Goal: Information Seeking & Learning: Learn about a topic

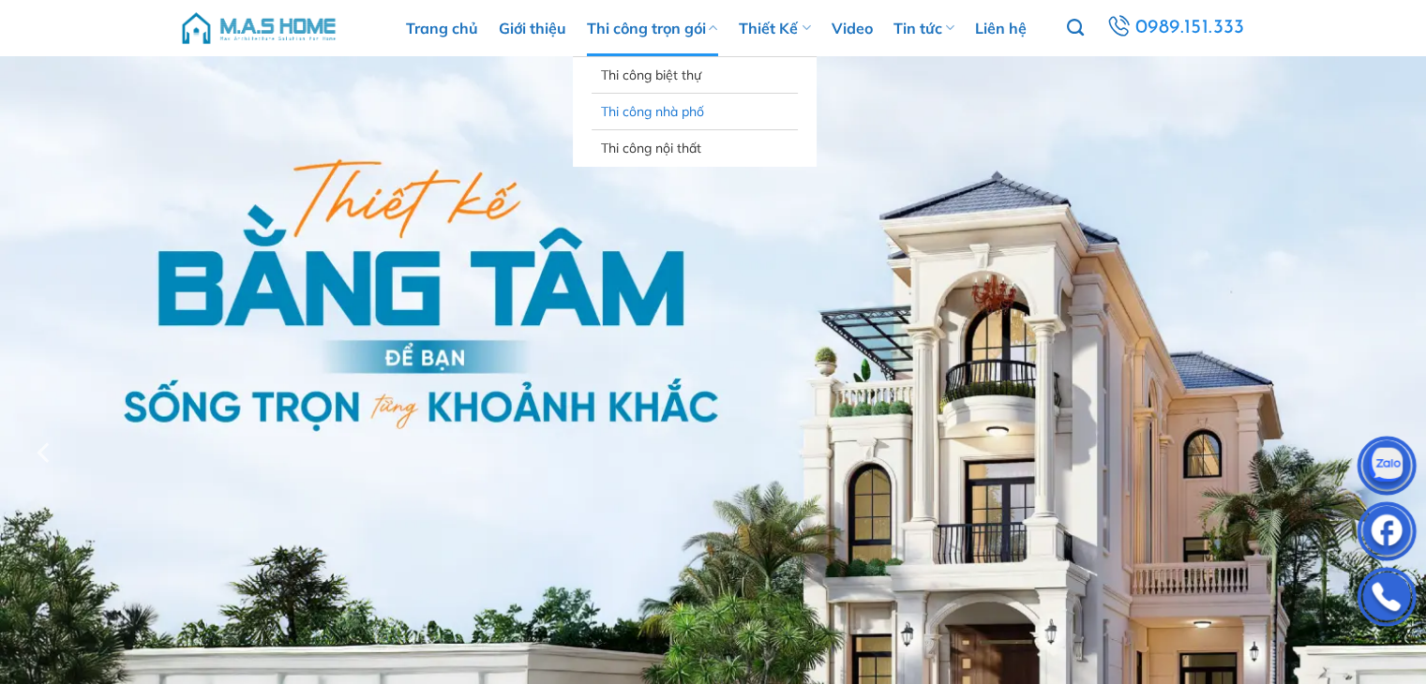
click at [661, 113] on link "Thi công nhà phố" at bounding box center [695, 112] width 188 height 36
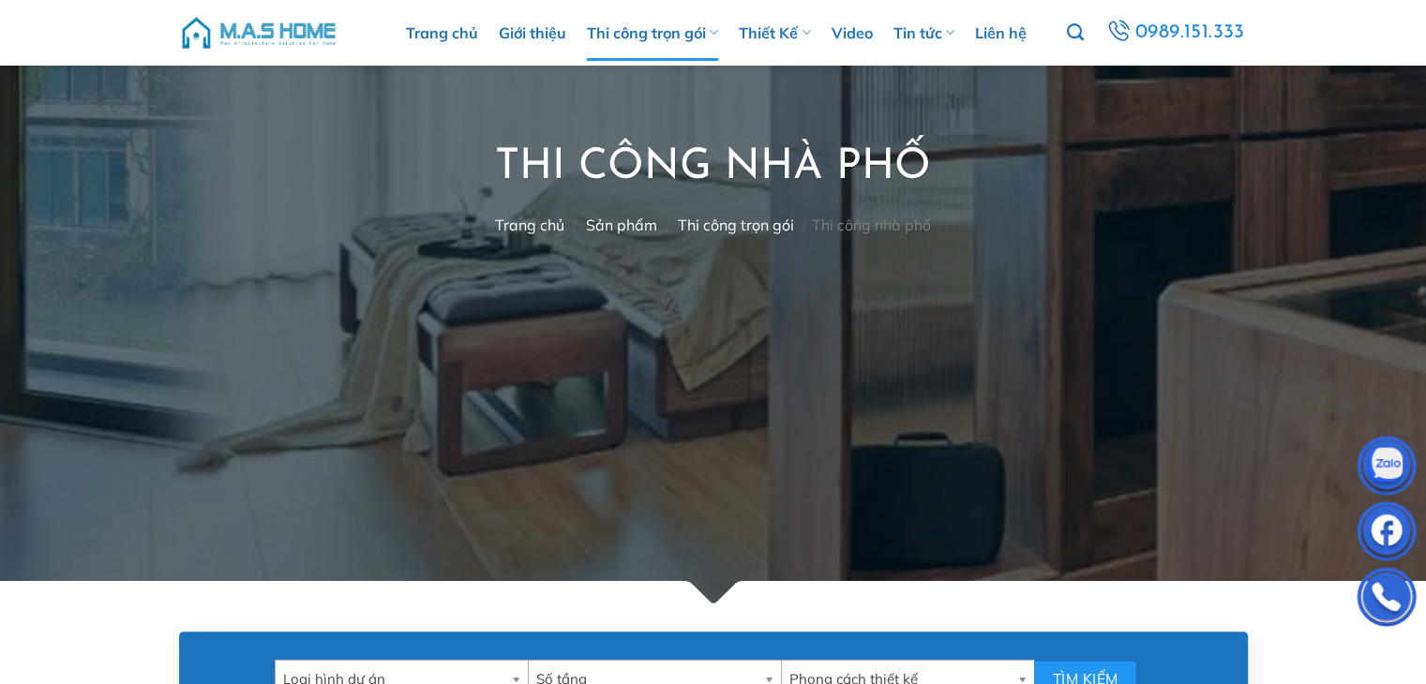
scroll to position [656, 0]
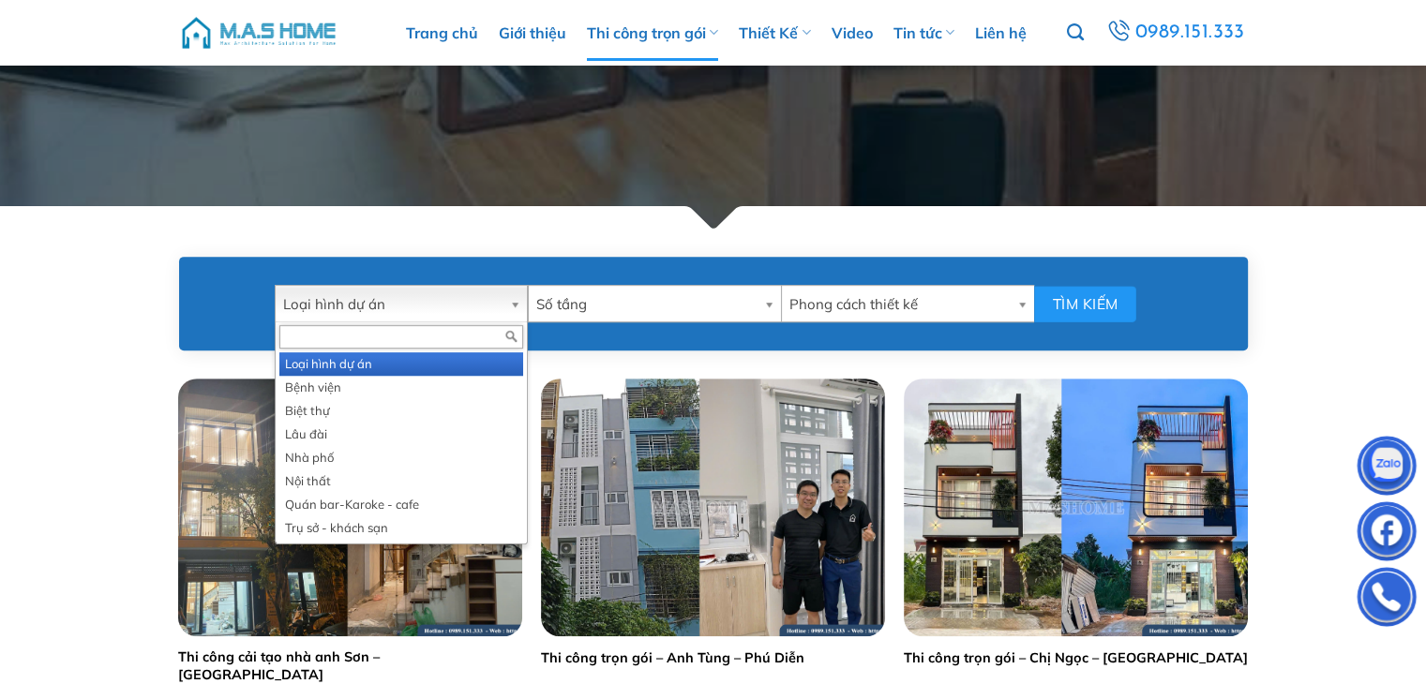
click at [518, 304] on b at bounding box center [518, 304] width 17 height 36
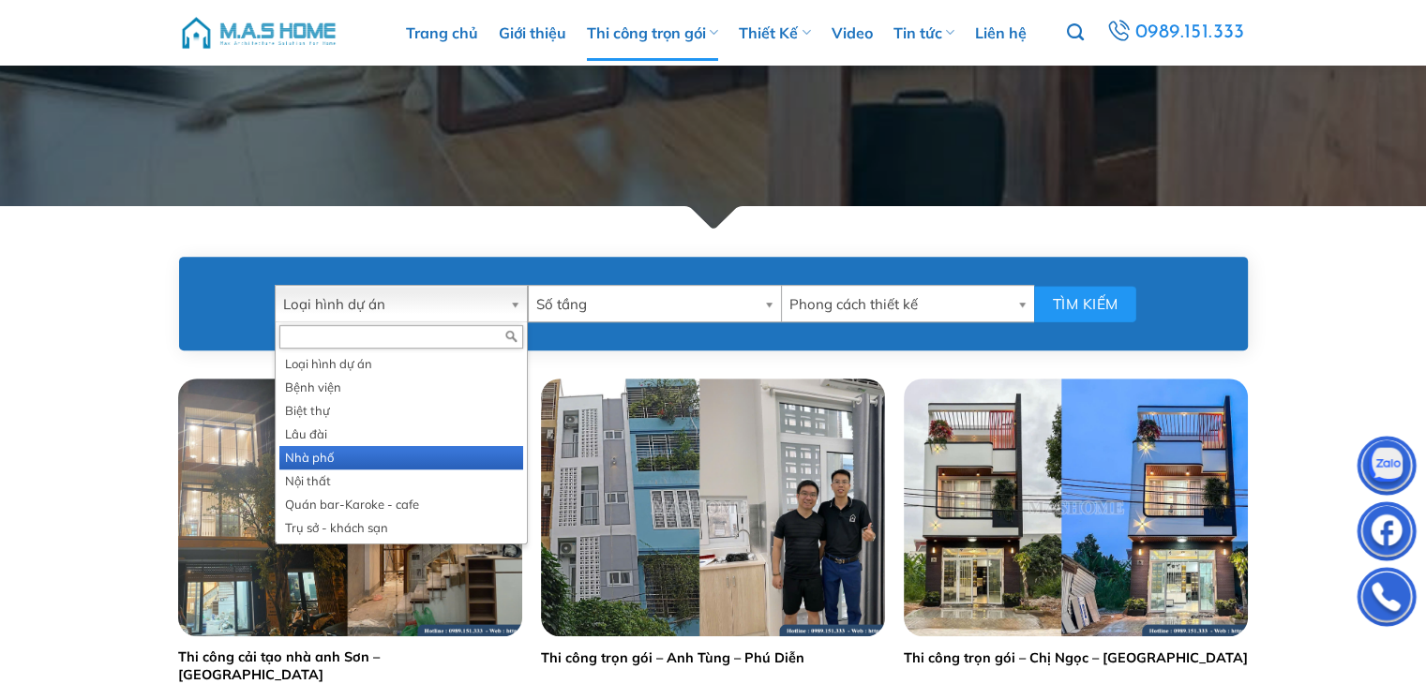
click at [353, 454] on li "Nhà phố" at bounding box center [401, 457] width 244 height 23
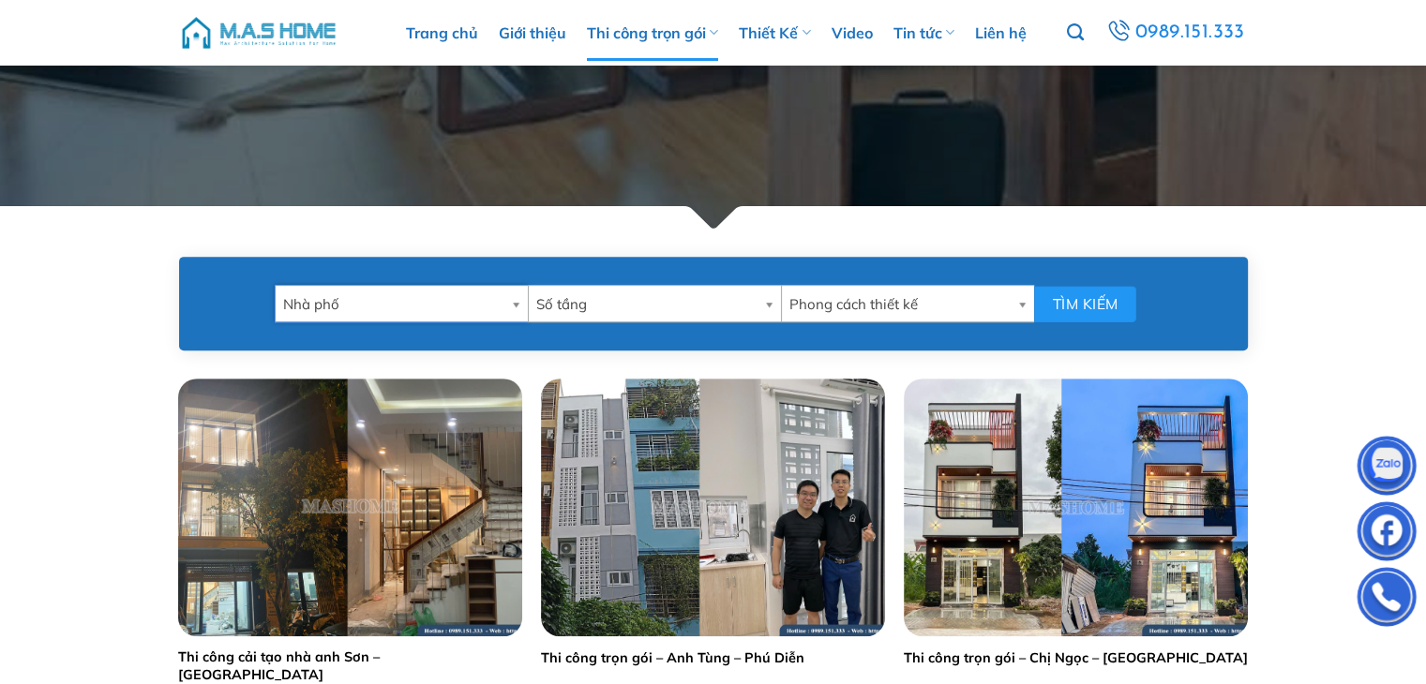
click at [768, 301] on b at bounding box center [772, 304] width 17 height 36
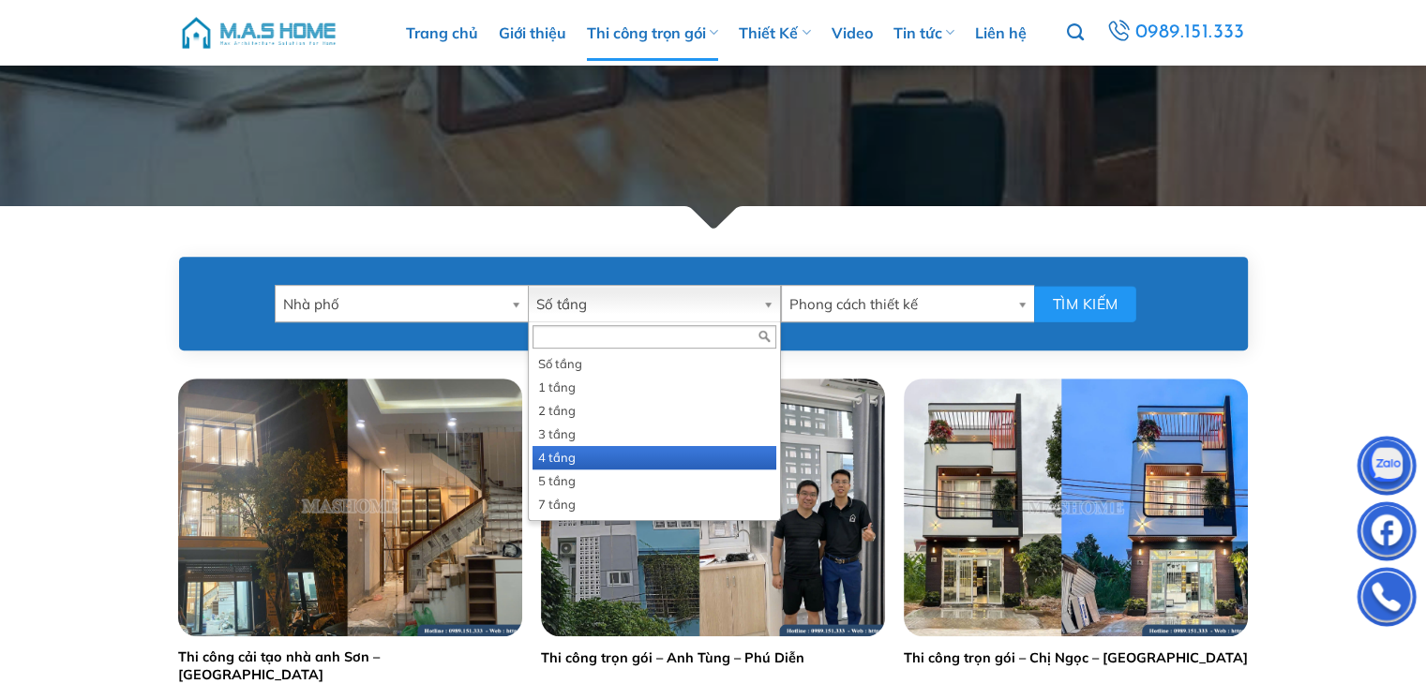
click at [563, 455] on li "4 tầng" at bounding box center [655, 457] width 244 height 23
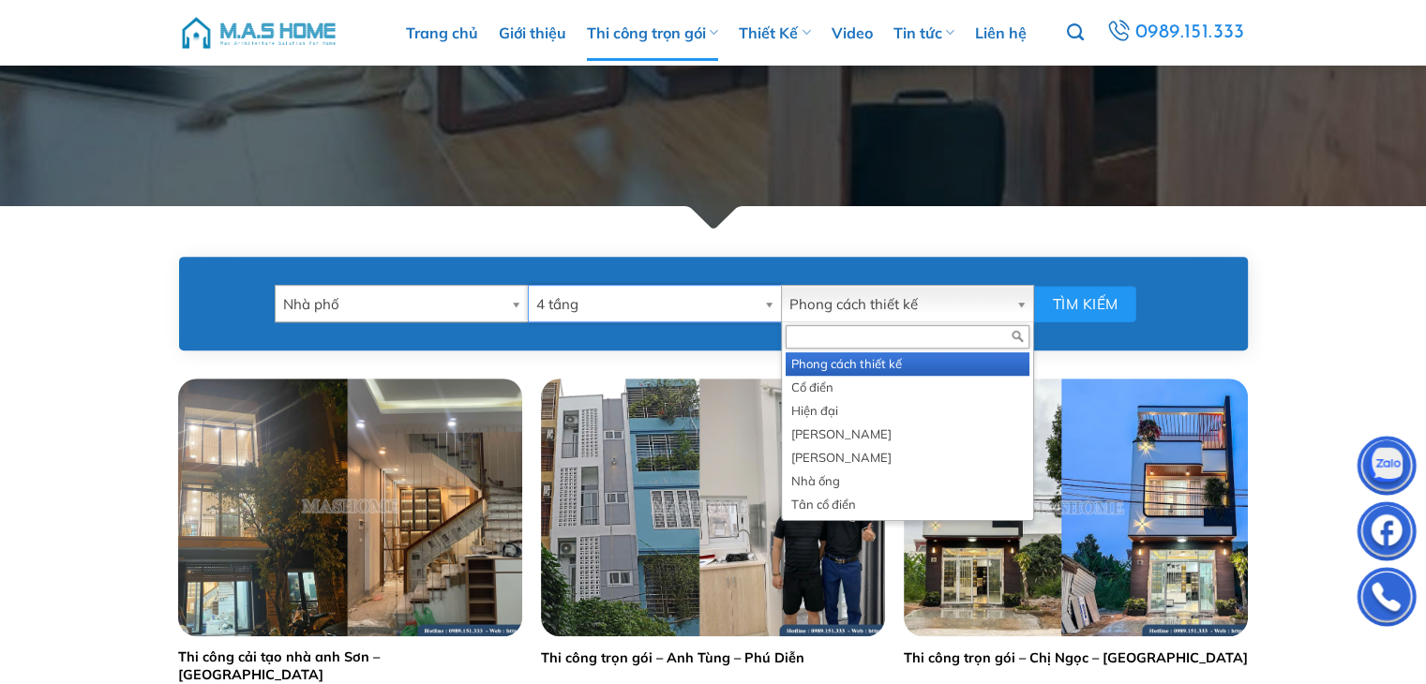
click at [1025, 307] on b at bounding box center [1024, 304] width 17 height 36
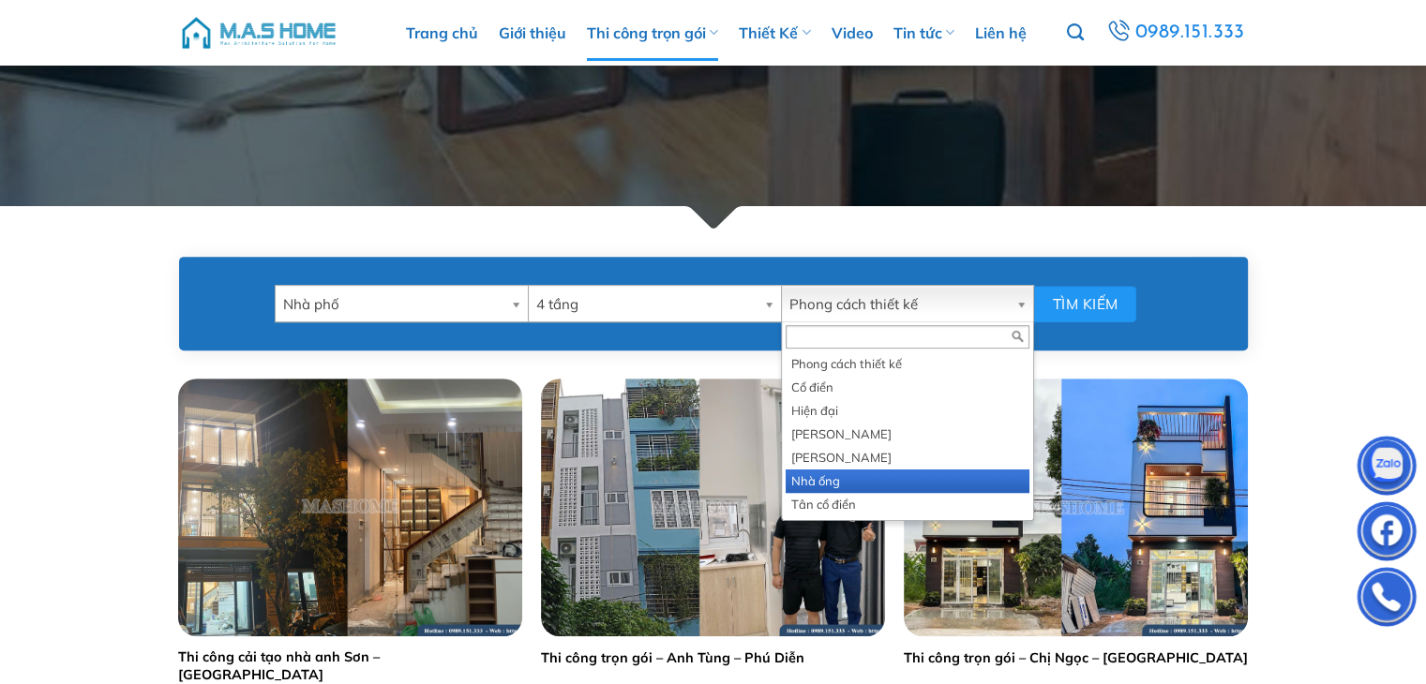
click at [814, 481] on li "Nhà ống" at bounding box center [908, 481] width 244 height 23
click at [1022, 304] on b at bounding box center [1024, 304] width 17 height 36
click at [835, 474] on li "Nhà ống" at bounding box center [908, 481] width 244 height 23
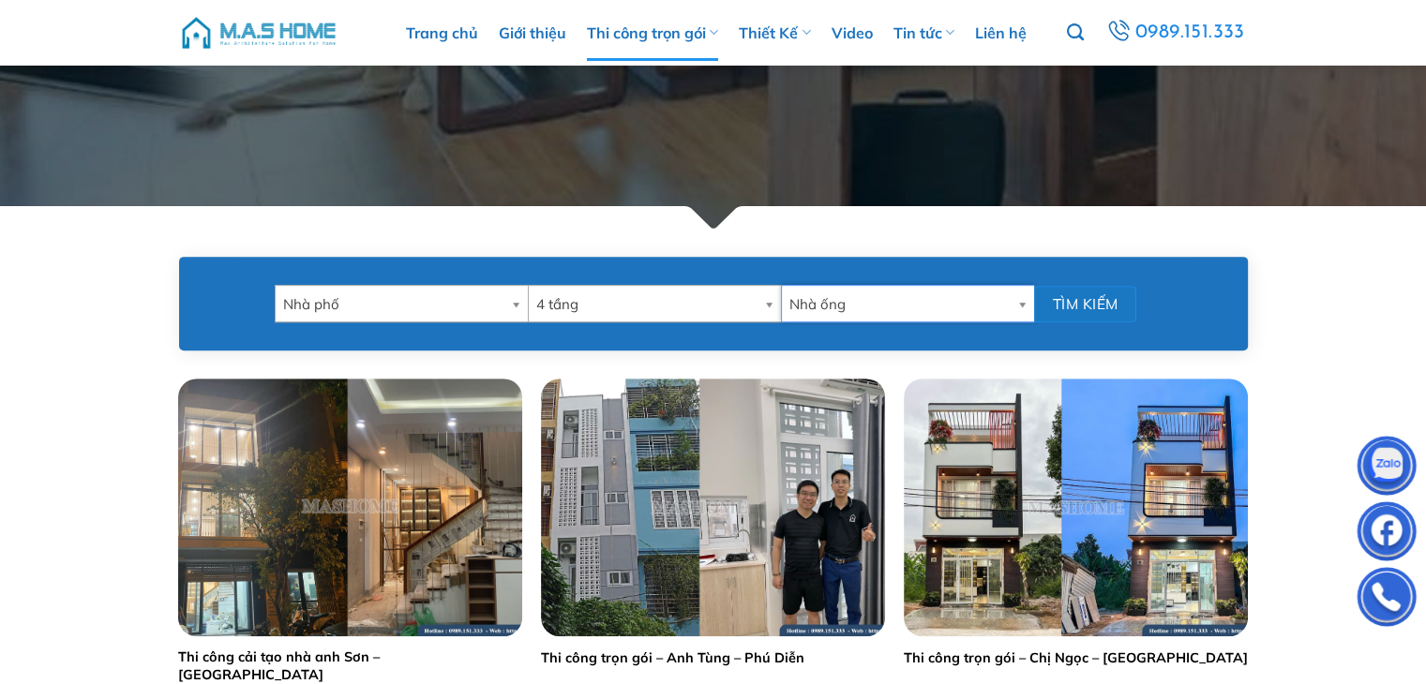
click at [1091, 297] on button "Tìm kiếm" at bounding box center [1085, 304] width 102 height 37
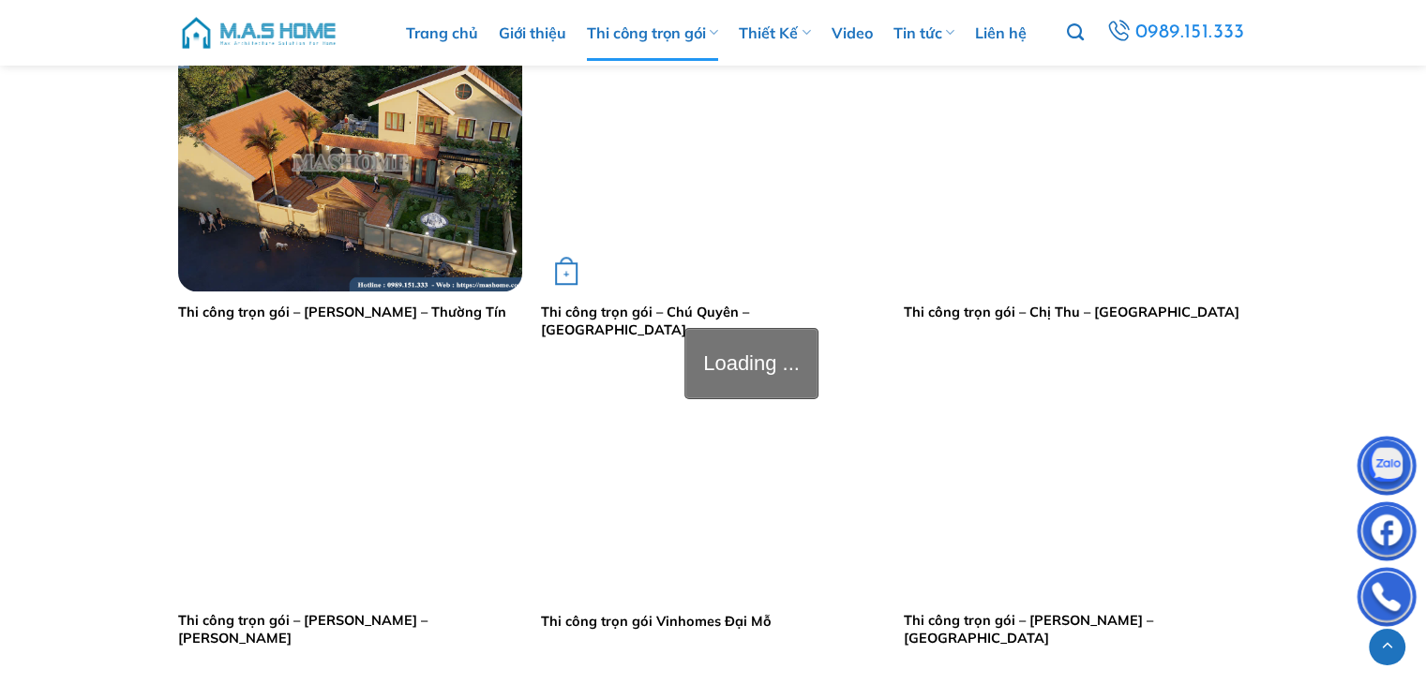
scroll to position [1313, 0]
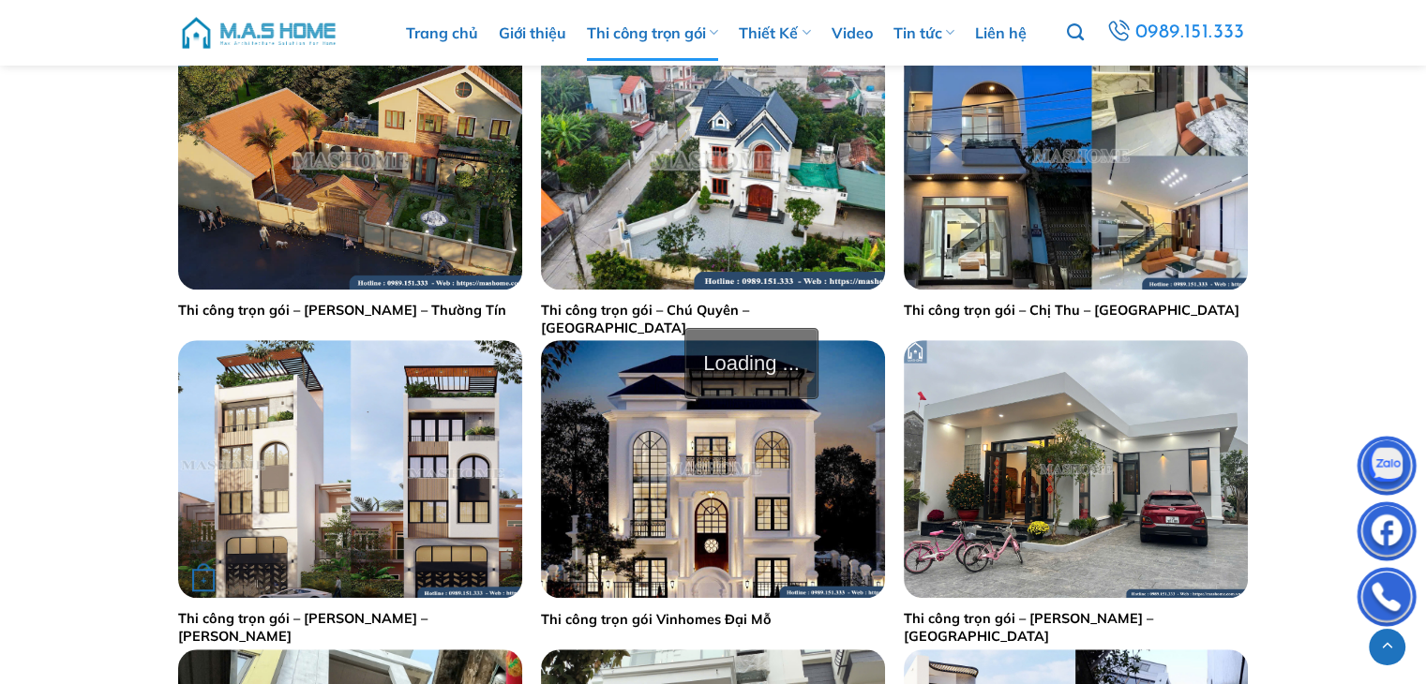
click at [388, 620] on link "Thi công trọn gói – Anh Tùng – Hoài Đức" at bounding box center [350, 627] width 344 height 35
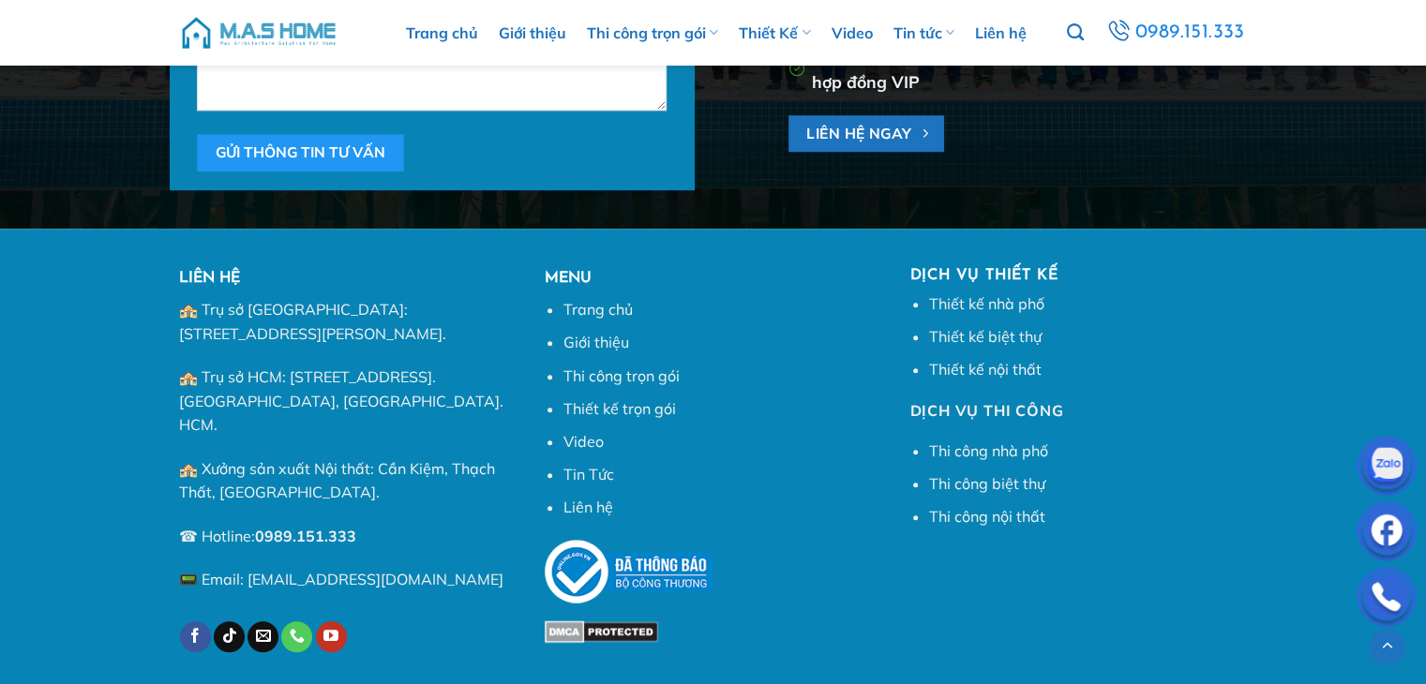
scroll to position [938, 0]
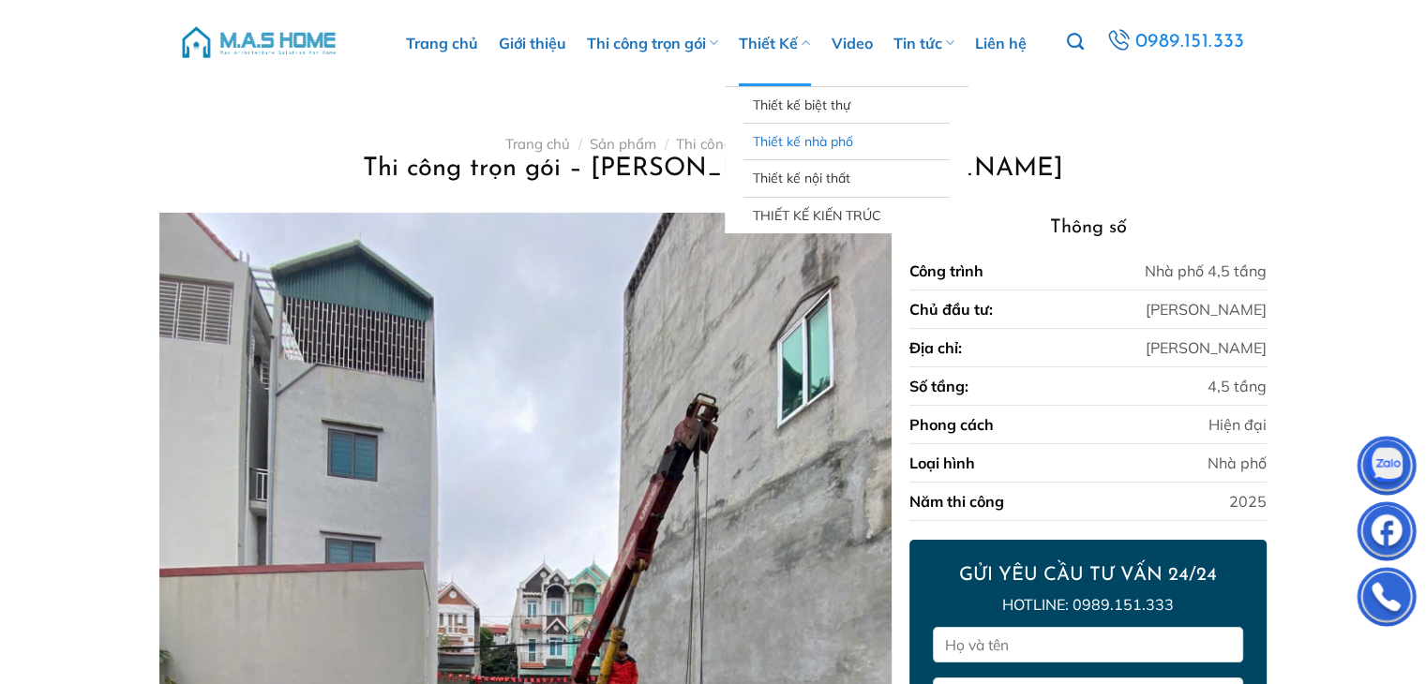
click at [791, 137] on link "Thiết kế nhà phố" at bounding box center [847, 142] width 188 height 36
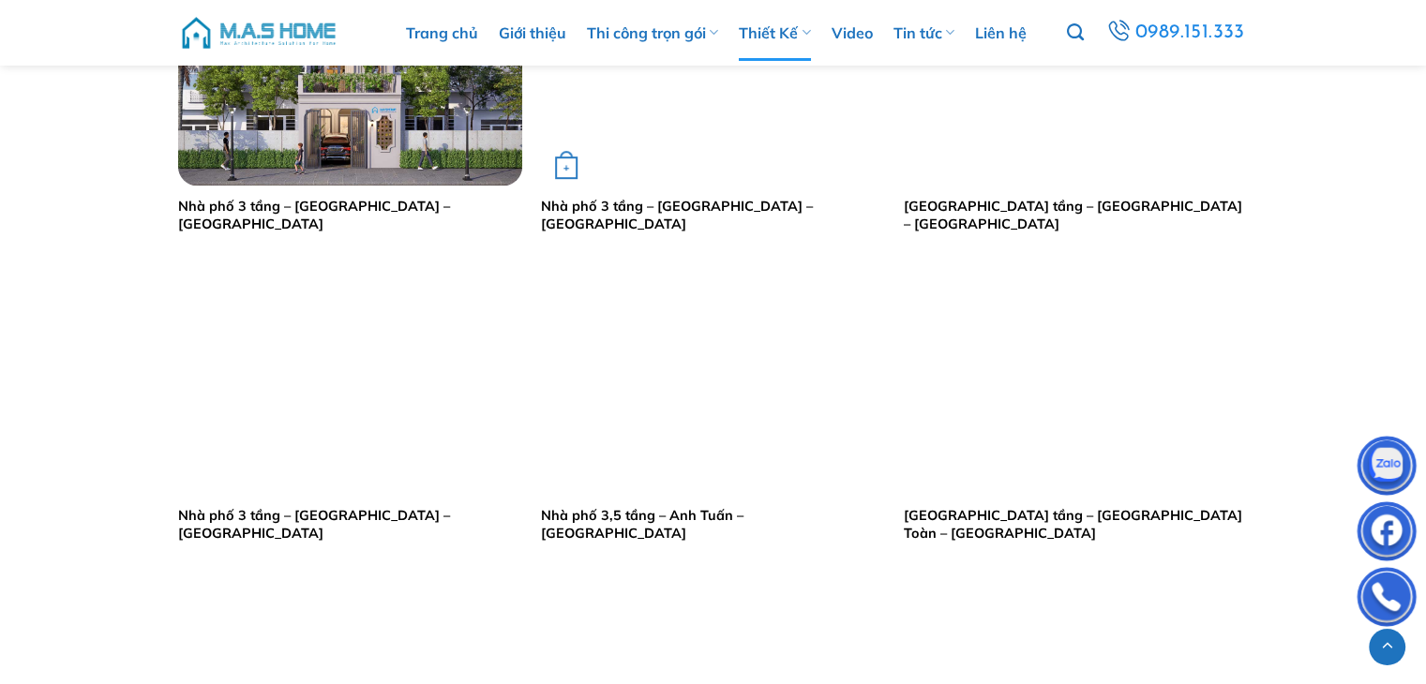
scroll to position [938, 0]
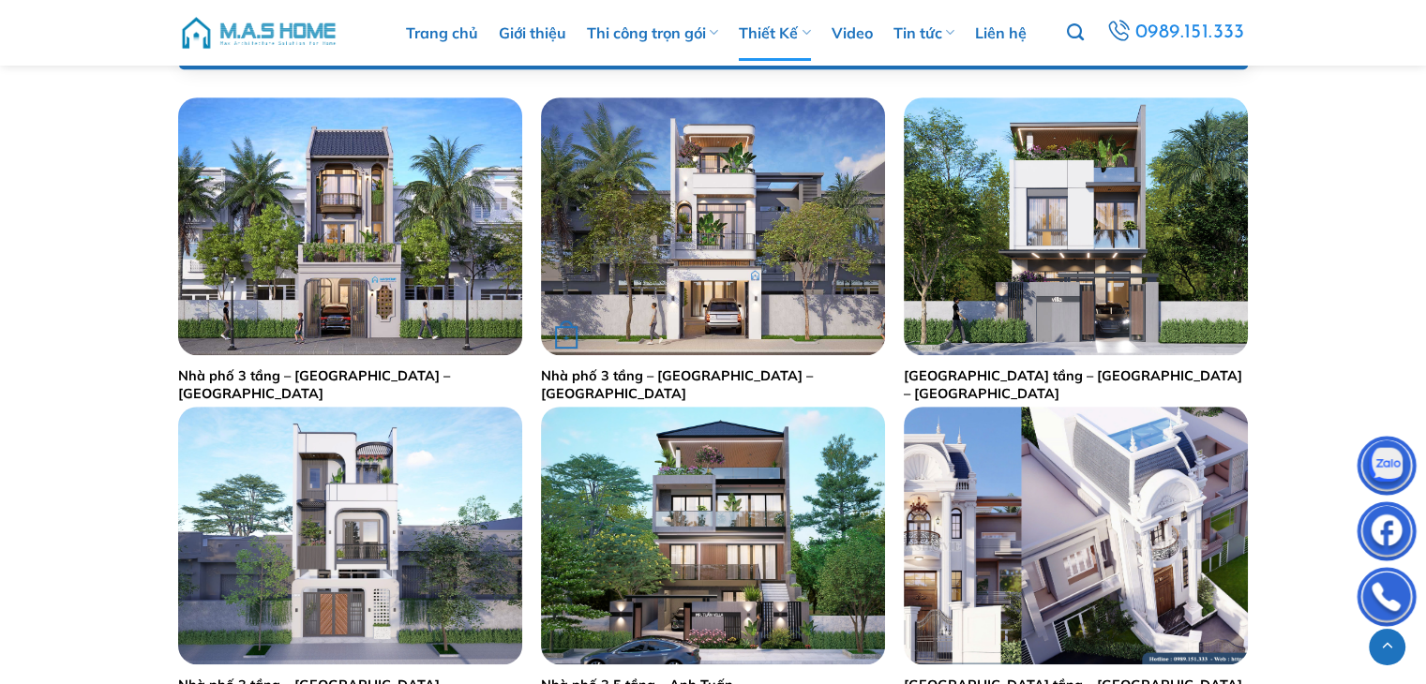
click at [691, 377] on link "Nhà phố 3 tầng – [GEOGRAPHIC_DATA] – [GEOGRAPHIC_DATA]" at bounding box center [713, 385] width 344 height 35
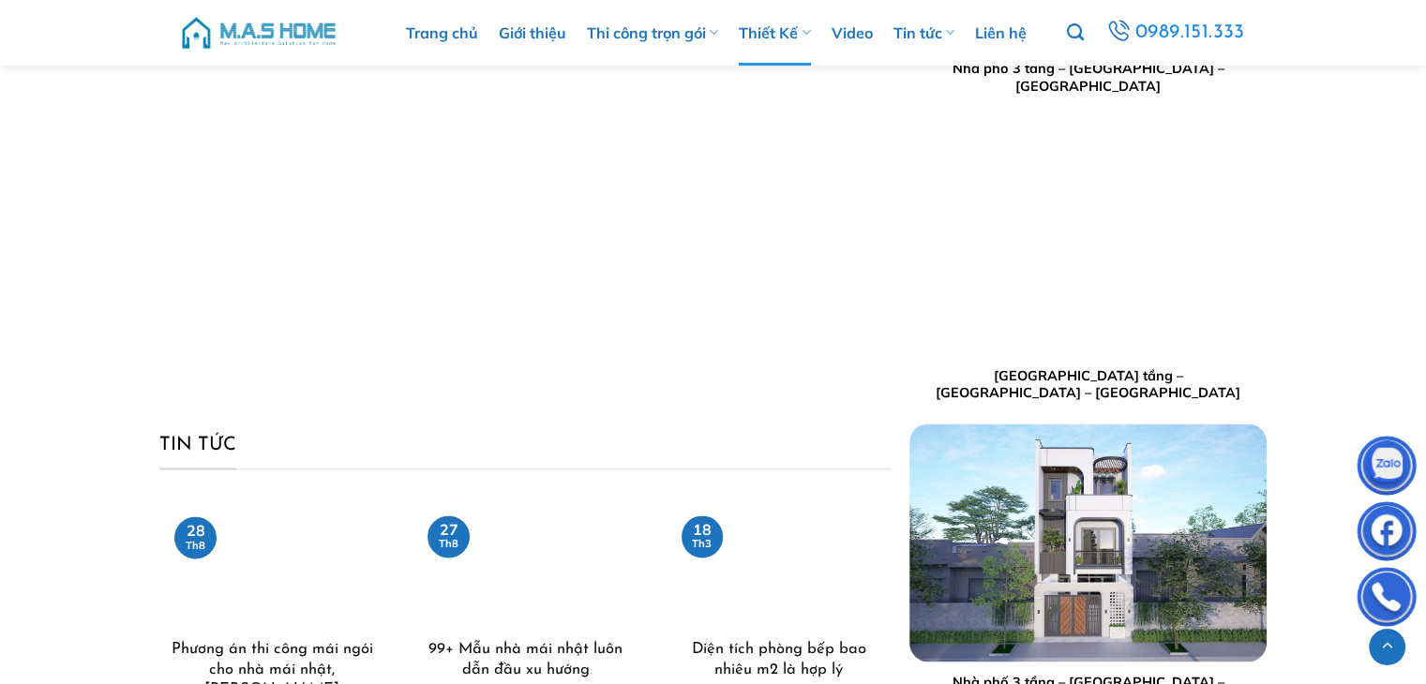
scroll to position [2719, 0]
